Goal: Task Accomplishment & Management: Manage account settings

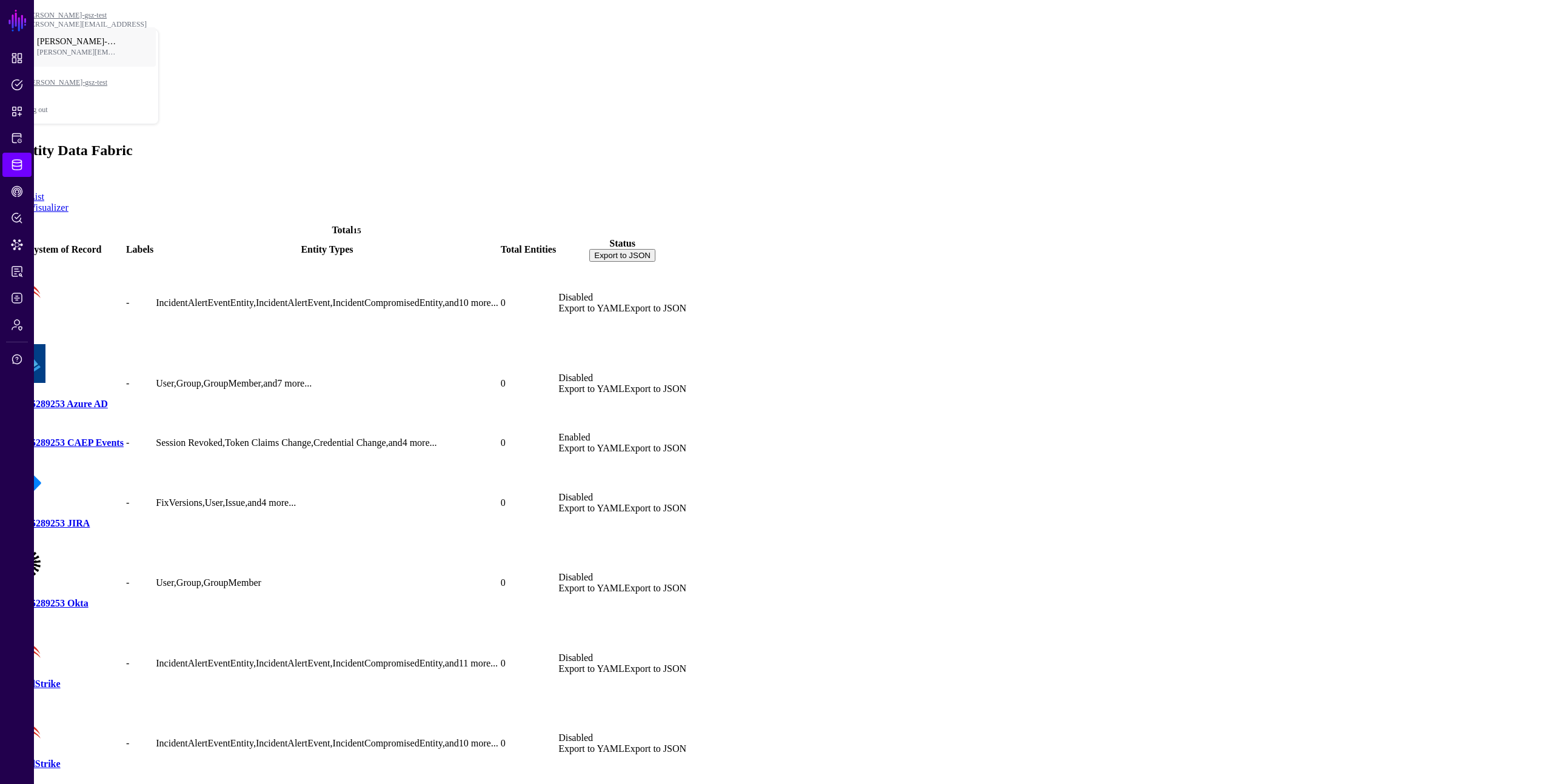
click at [154, 424] on td "-" at bounding box center [140, 443] width 28 height 38
